Goal: Task Accomplishment & Management: Use online tool/utility

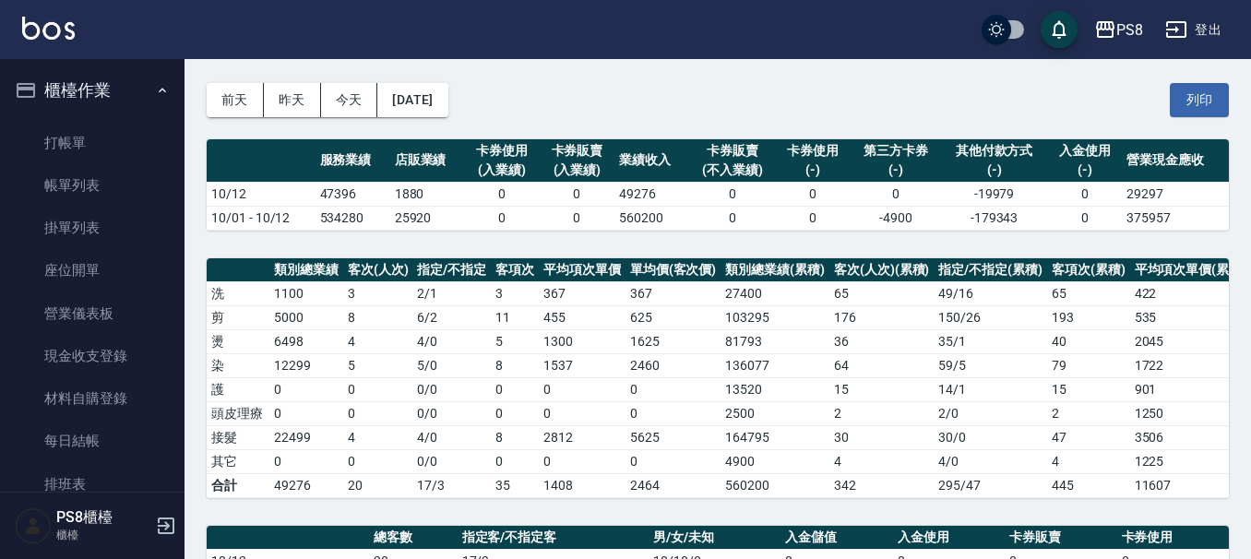
scroll to position [92, 0]
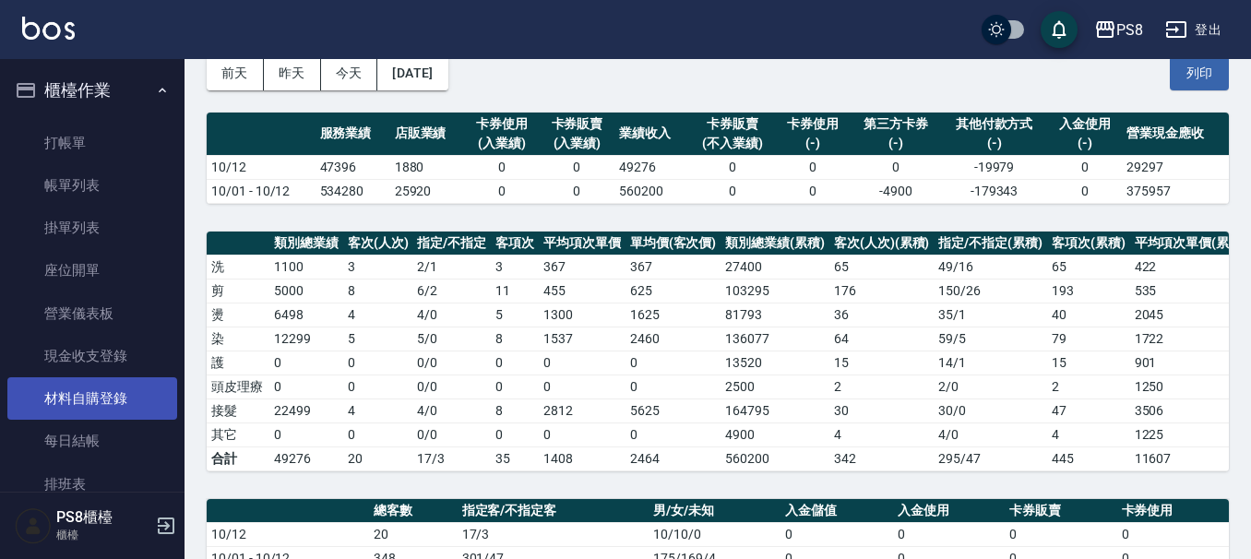
click at [34, 415] on link "材料自購登錄" at bounding box center [92, 398] width 170 height 42
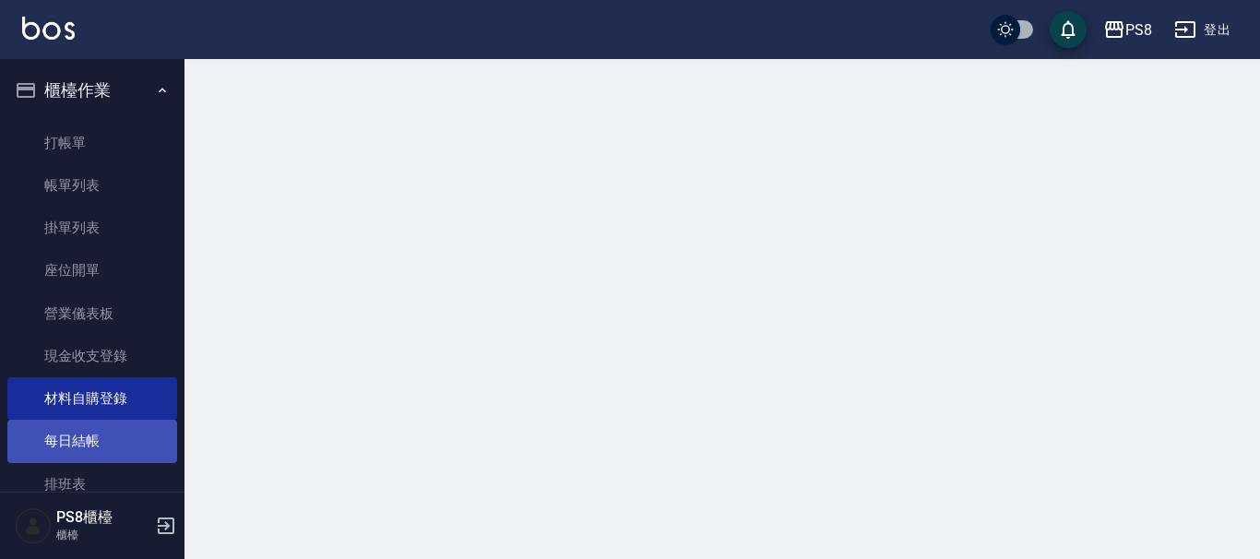
click at [34, 442] on link "每日結帳" at bounding box center [92, 441] width 170 height 42
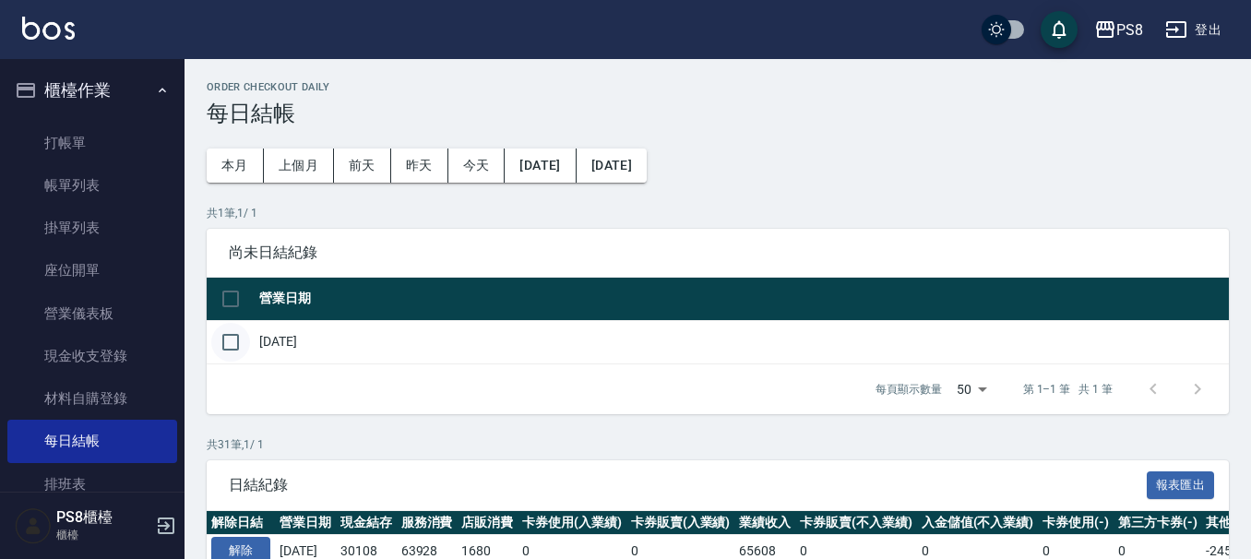
click at [232, 340] on input "checkbox" at bounding box center [230, 342] width 39 height 39
checkbox input "true"
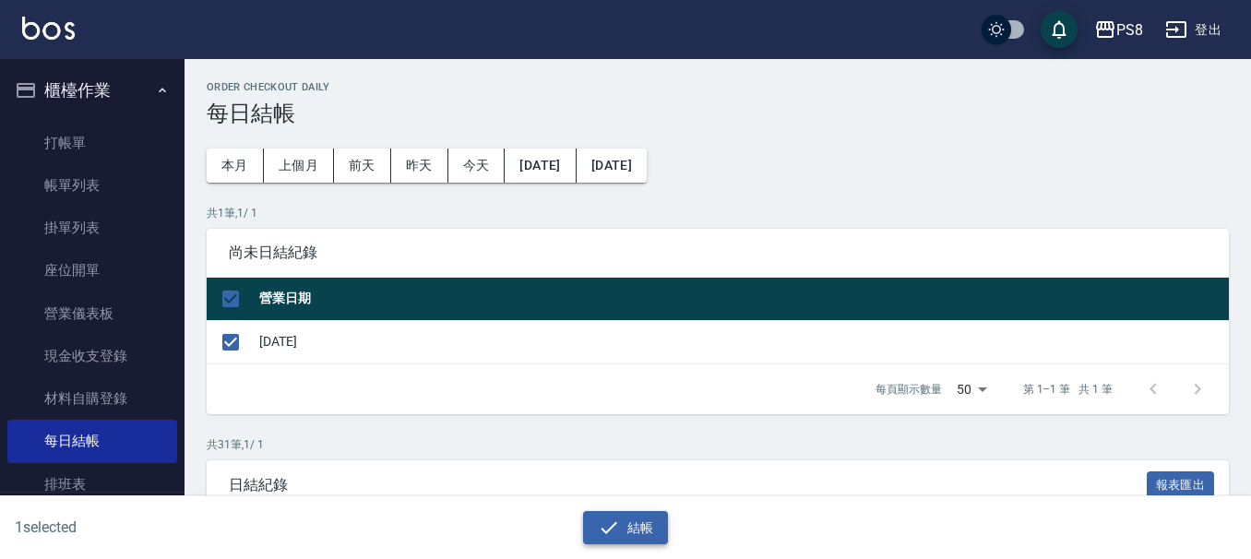
click at [605, 529] on icon "button" at bounding box center [609, 528] width 22 height 22
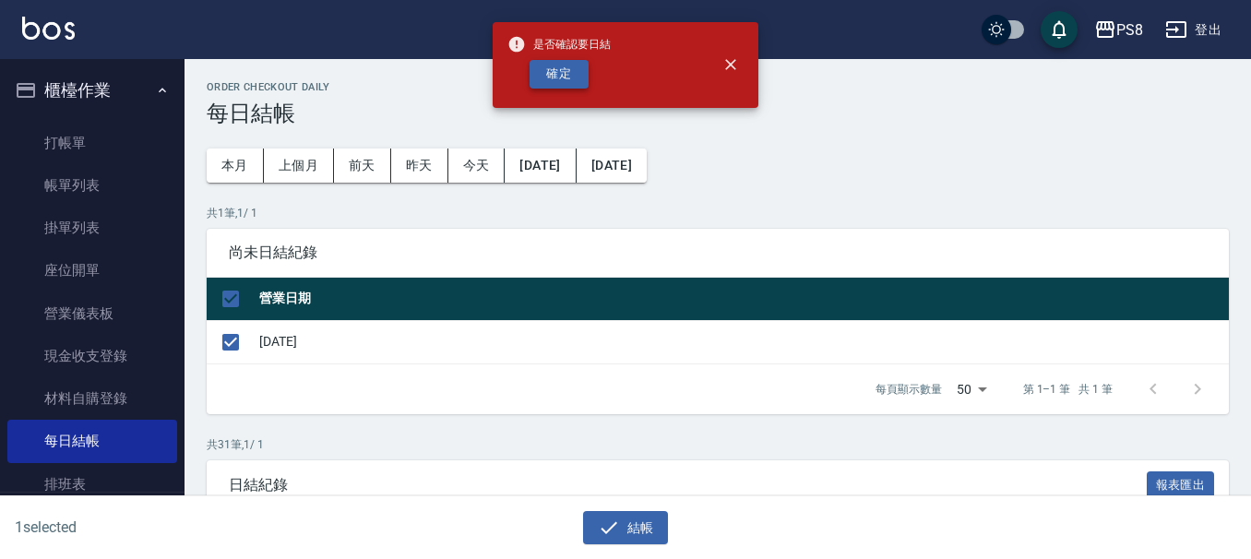
click at [580, 76] on button "確定" at bounding box center [559, 74] width 59 height 29
checkbox input "false"
